Goal: Task Accomplishment & Management: Use online tool/utility

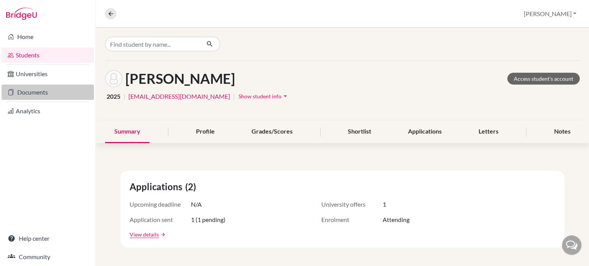
click at [30, 93] on link "Documents" at bounding box center [48, 92] width 92 height 15
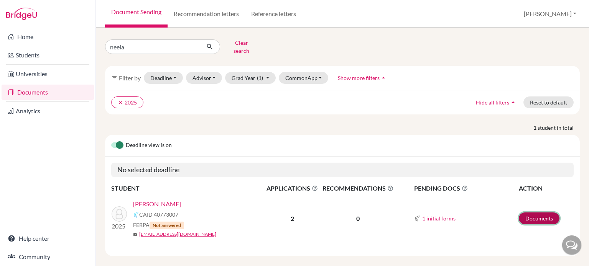
click at [531, 213] on link "Documents" at bounding box center [539, 219] width 41 height 12
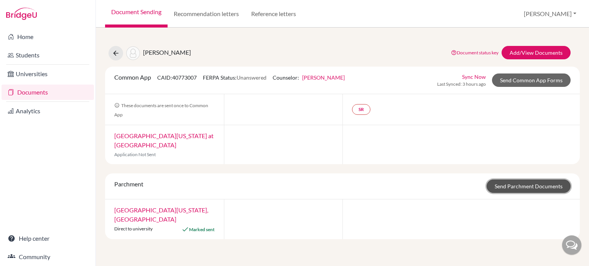
click at [525, 188] on link "Send Parchment Documents" at bounding box center [528, 186] width 84 height 13
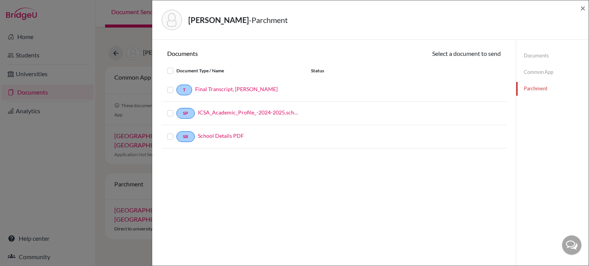
click at [176, 85] on label at bounding box center [176, 85] width 0 height 0
click at [0, 0] on input "checkbox" at bounding box center [0, 0] width 0 height 0
click at [471, 56] on button "Continue" at bounding box center [479, 55] width 43 height 12
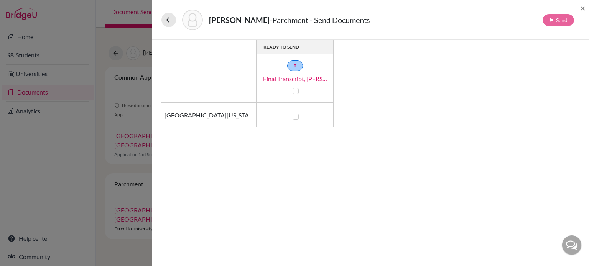
click at [294, 115] on label at bounding box center [295, 117] width 6 height 6
click at [294, 115] on input "checkbox" at bounding box center [293, 116] width 6 height 8
checkbox input "true"
click at [560, 20] on button "Send" at bounding box center [557, 20] width 31 height 12
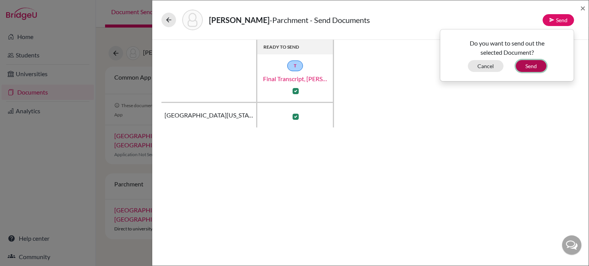
click at [532, 64] on button "Send" at bounding box center [530, 66] width 31 height 12
checkbox input "false"
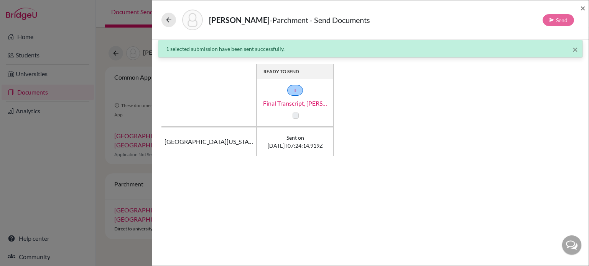
click at [294, 115] on label at bounding box center [295, 116] width 6 height 6
click at [582, 7] on span "×" at bounding box center [582, 7] width 5 height 11
